Goal: Information Seeking & Learning: Learn about a topic

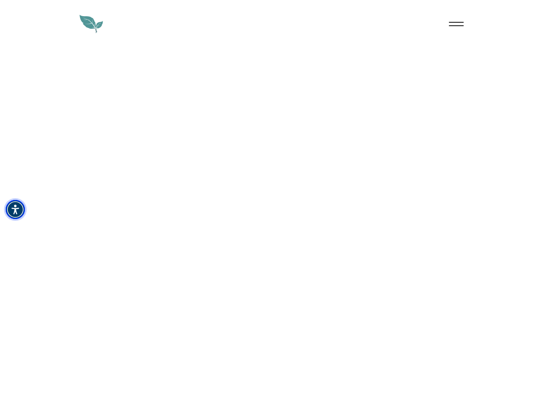
click at [15, 210] on img "Accessibility Menu" at bounding box center [15, 209] width 19 height 19
click at [456, 24] on body "top of page Services Data-Driven Sustainability Innovation The Green Tech Stack…" at bounding box center [276, 209] width 552 height 419
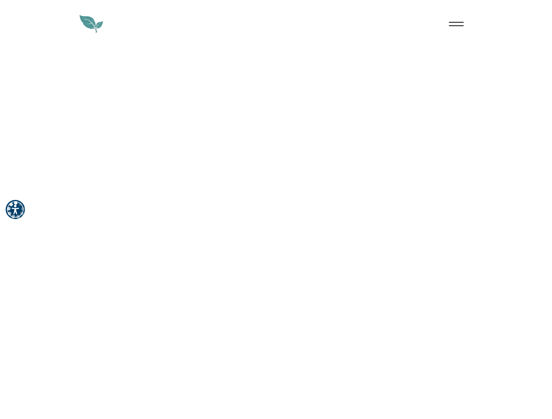
click at [456, 24] on body "top of page Services Data-Driven Sustainability Innovation The Green Tech Stack…" at bounding box center [276, 209] width 552 height 419
